Goal: Task Accomplishment & Management: Use online tool/utility

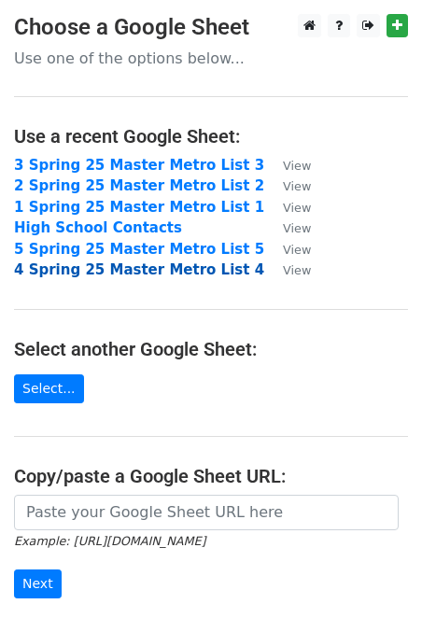
click at [101, 269] on strong "4 Spring 25 Master Metro List 4" at bounding box center [139, 269] width 250 height 17
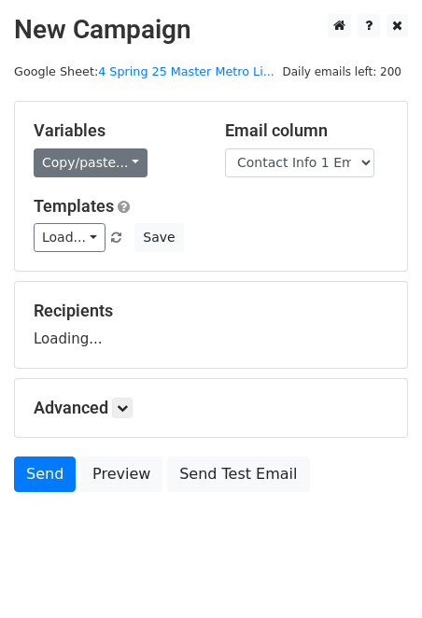
click at [121, 161] on link "Copy/paste..." at bounding box center [91, 162] width 114 height 29
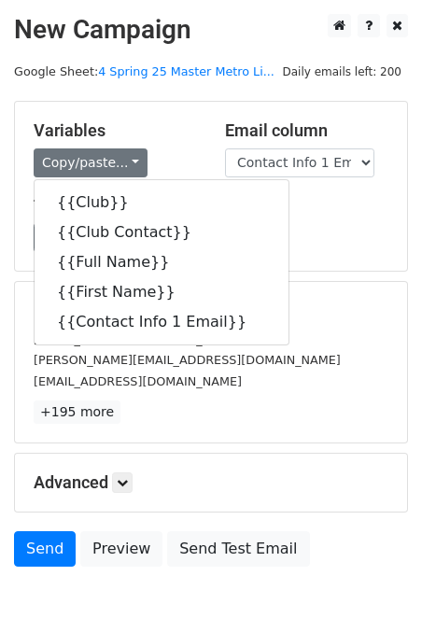
click at [167, 126] on h5 "Variables" at bounding box center [115, 130] width 163 height 21
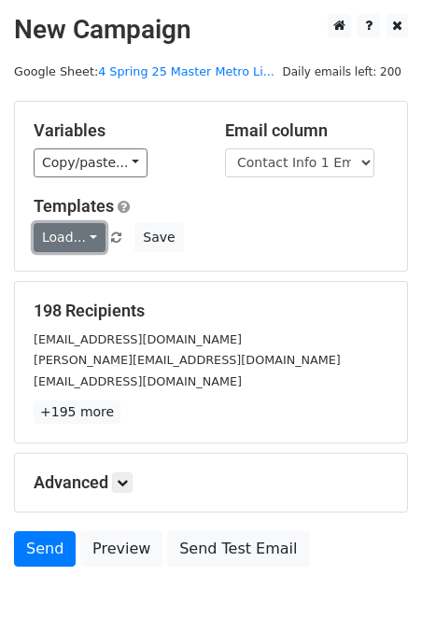
click at [84, 239] on link "Load..." at bounding box center [70, 237] width 72 height 29
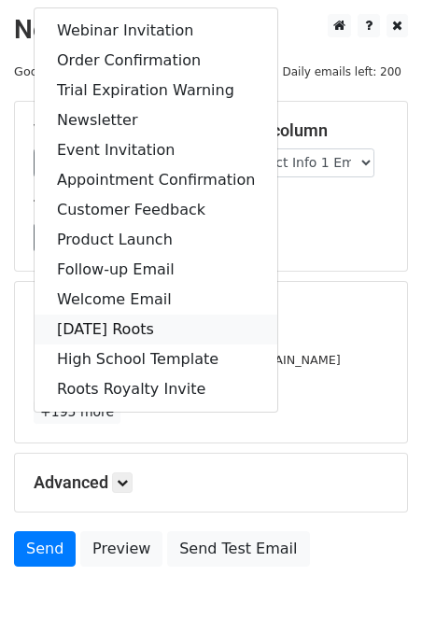
click at [140, 335] on link "August 25 Roots" at bounding box center [156, 329] width 243 height 30
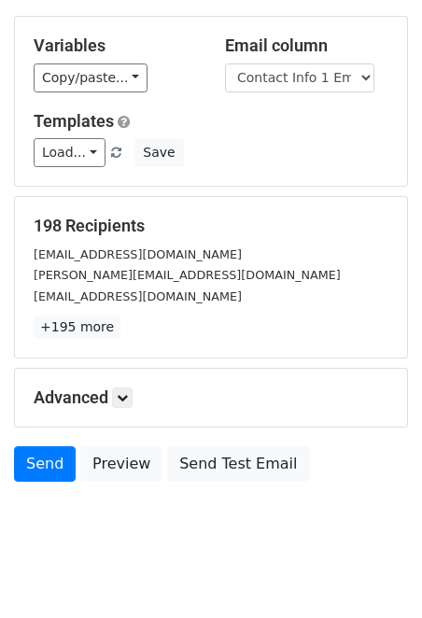
scroll to position [91, 0]
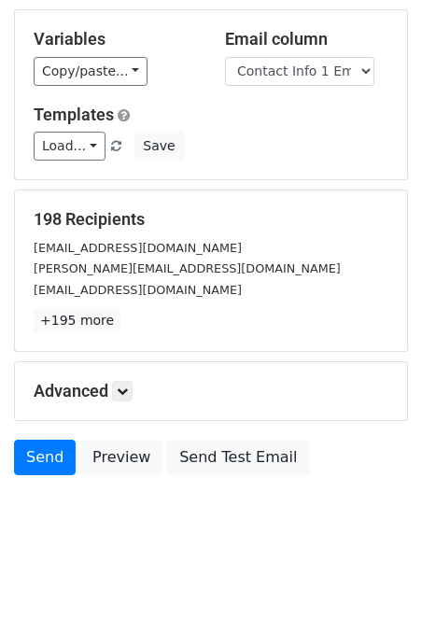
click at [113, 394] on h5 "Advanced" at bounding box center [211, 391] width 355 height 21
click at [126, 391] on icon at bounding box center [122, 390] width 11 height 11
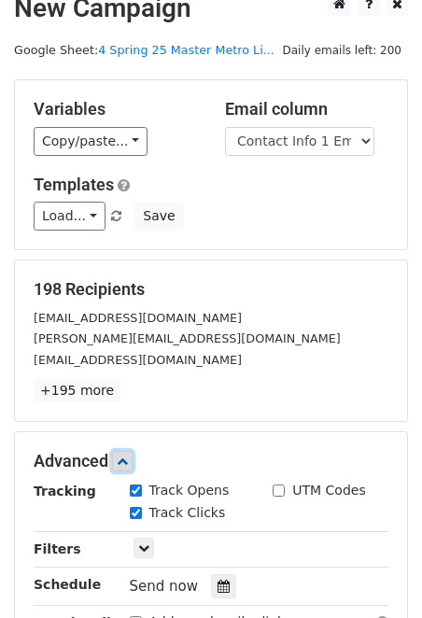
scroll to position [0, 0]
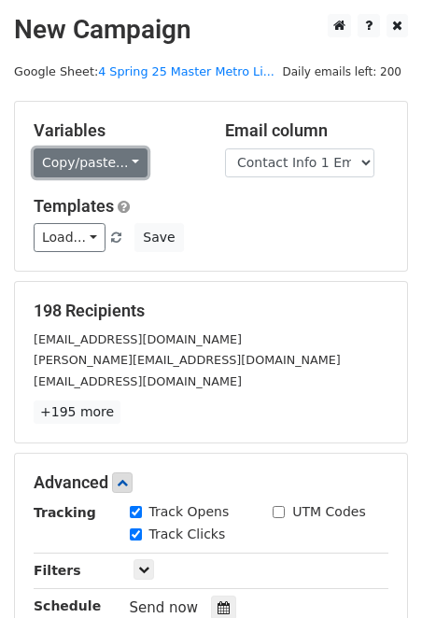
click at [111, 160] on link "Copy/paste..." at bounding box center [91, 162] width 114 height 29
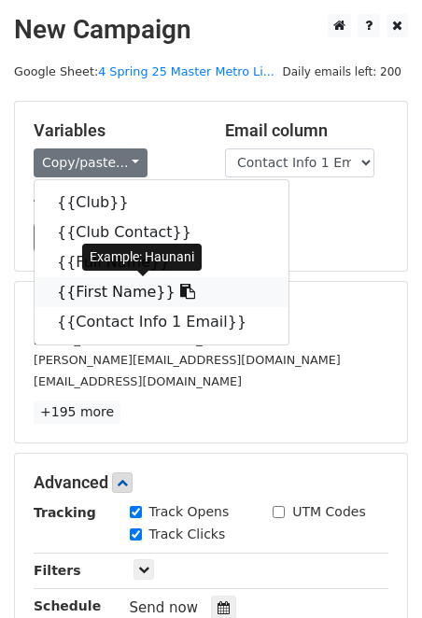
click at [126, 290] on link "{{First Name}}" at bounding box center [162, 292] width 254 height 30
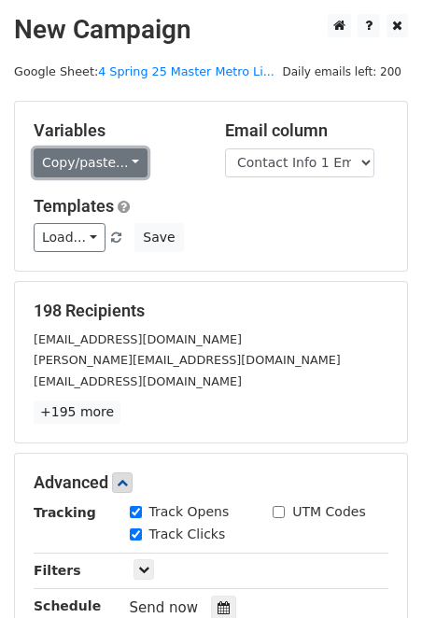
click at [126, 159] on link "Copy/paste..." at bounding box center [91, 162] width 114 height 29
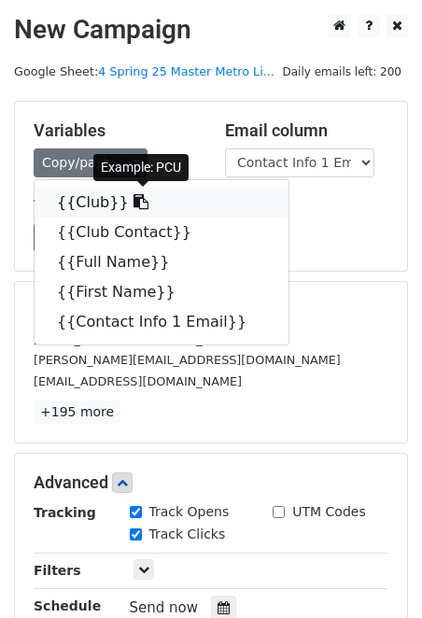
click at [165, 200] on link "{{Club}}" at bounding box center [162, 203] width 254 height 30
